Goal: Find contact information: Find contact information

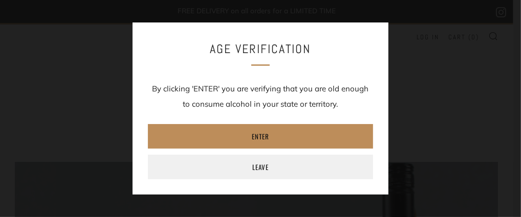
click at [261, 136] on link "Enter" at bounding box center [260, 136] width 225 height 25
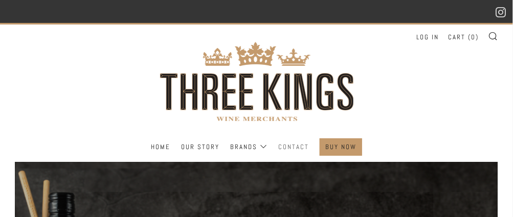
click at [293, 146] on link "Contact" at bounding box center [293, 147] width 31 height 16
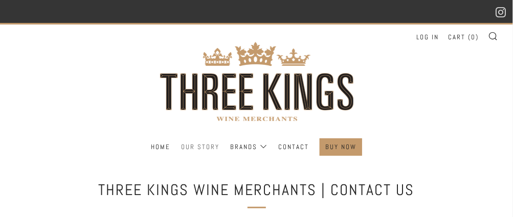
click at [194, 144] on link "Our Story" at bounding box center [200, 147] width 38 height 16
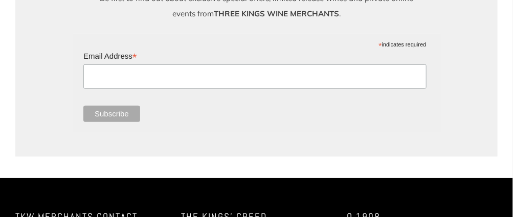
scroll to position [1380, 0]
